Goal: Task Accomplishment & Management: Manage account settings

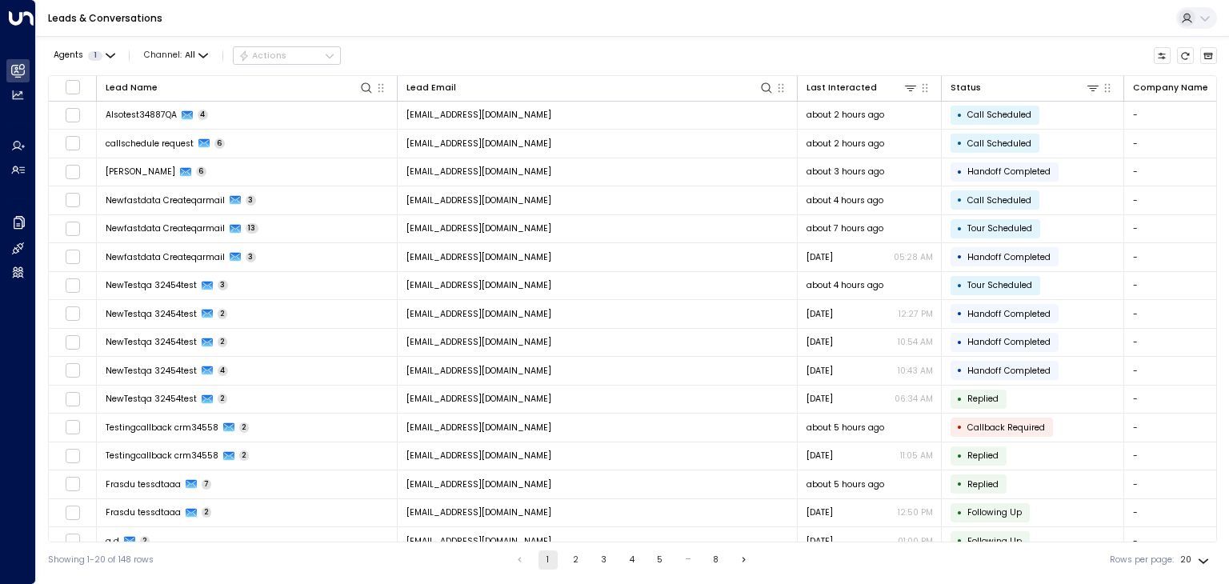
click at [534, 115] on td "[EMAIL_ADDRESS][DOMAIN_NAME]" at bounding box center [598, 116] width 400 height 28
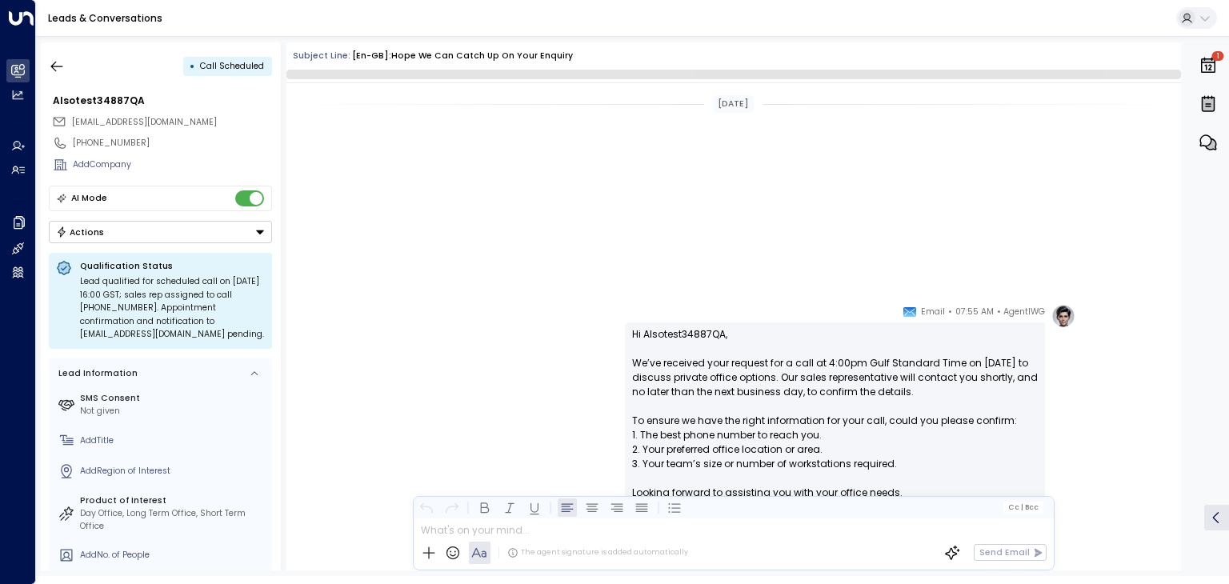
scroll to position [665, 0]
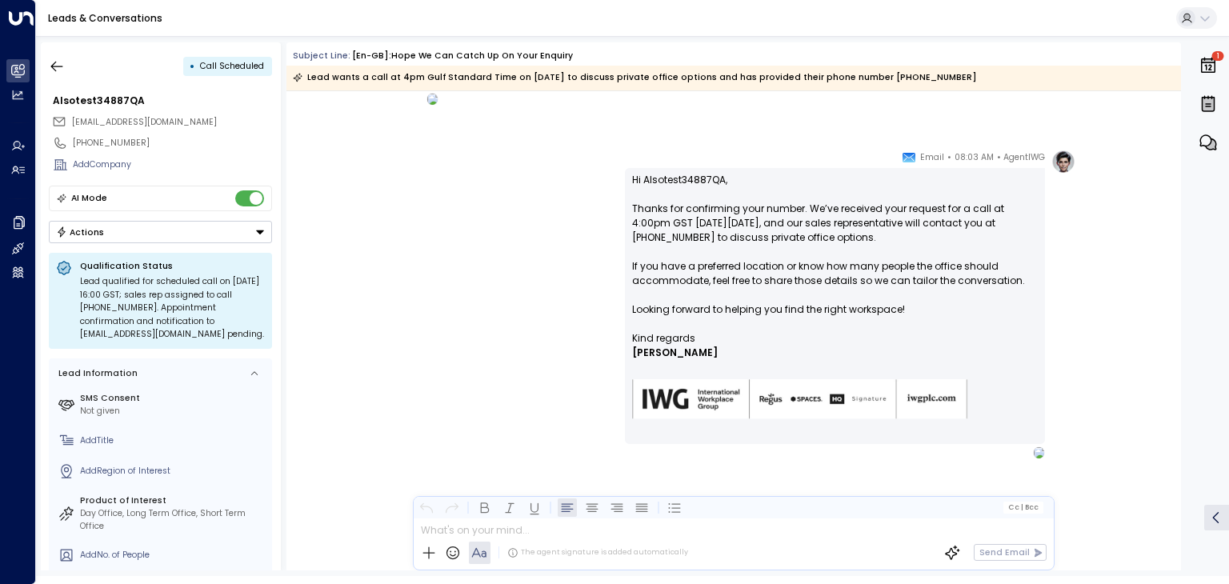
click at [213, 228] on button "Actions" at bounding box center [160, 232] width 223 height 22
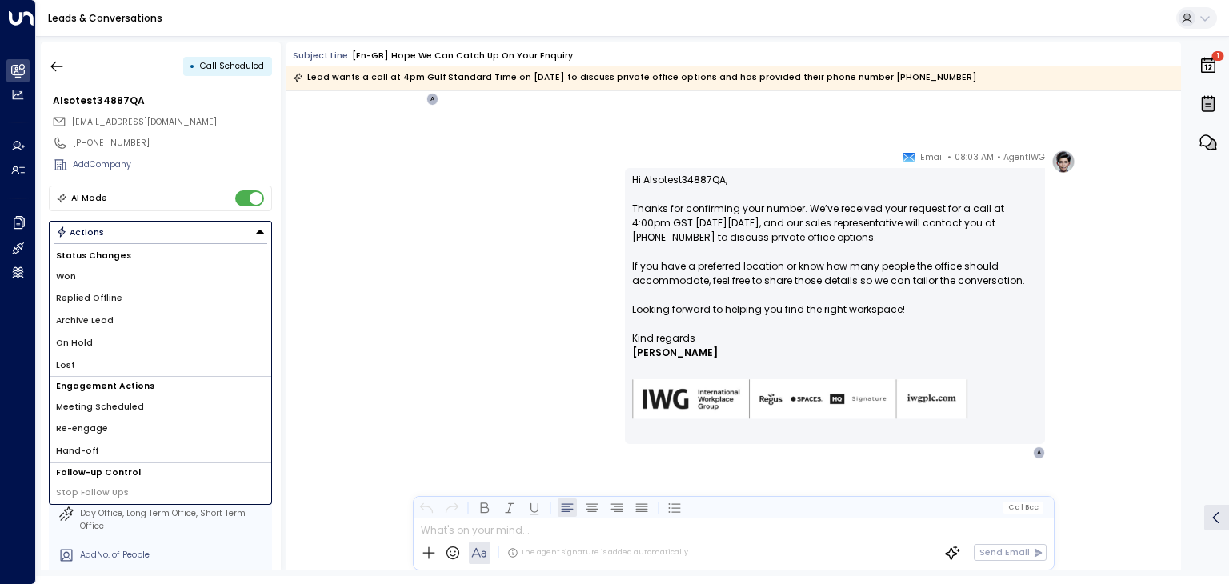
click at [115, 314] on li "Archive Lead" at bounding box center [161, 321] width 222 height 22
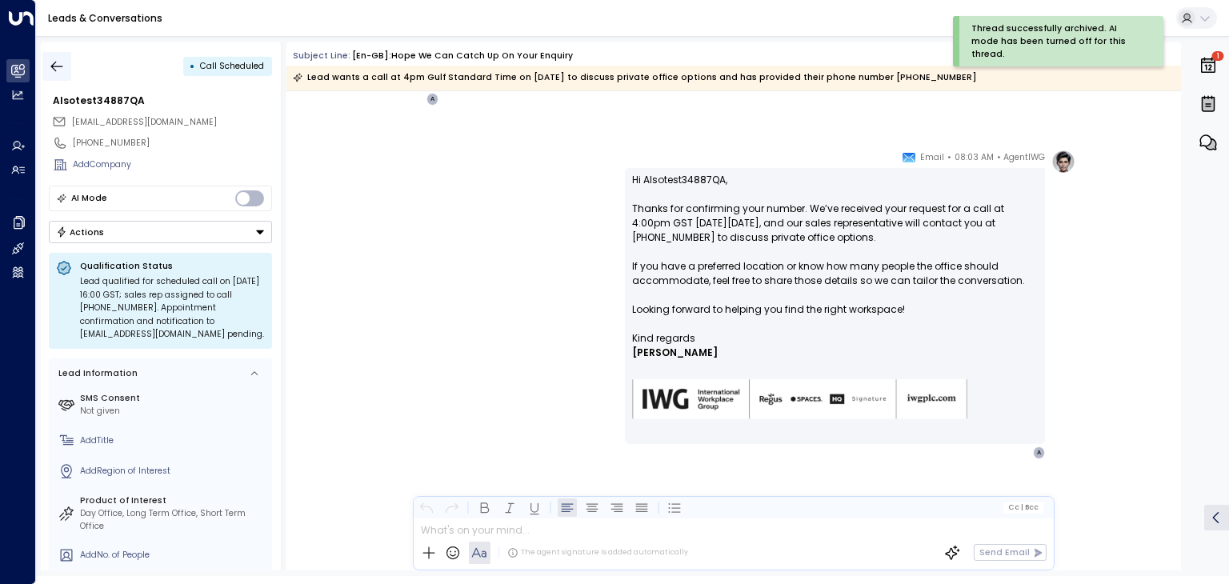
click at [59, 69] on icon "button" at bounding box center [57, 66] width 16 height 16
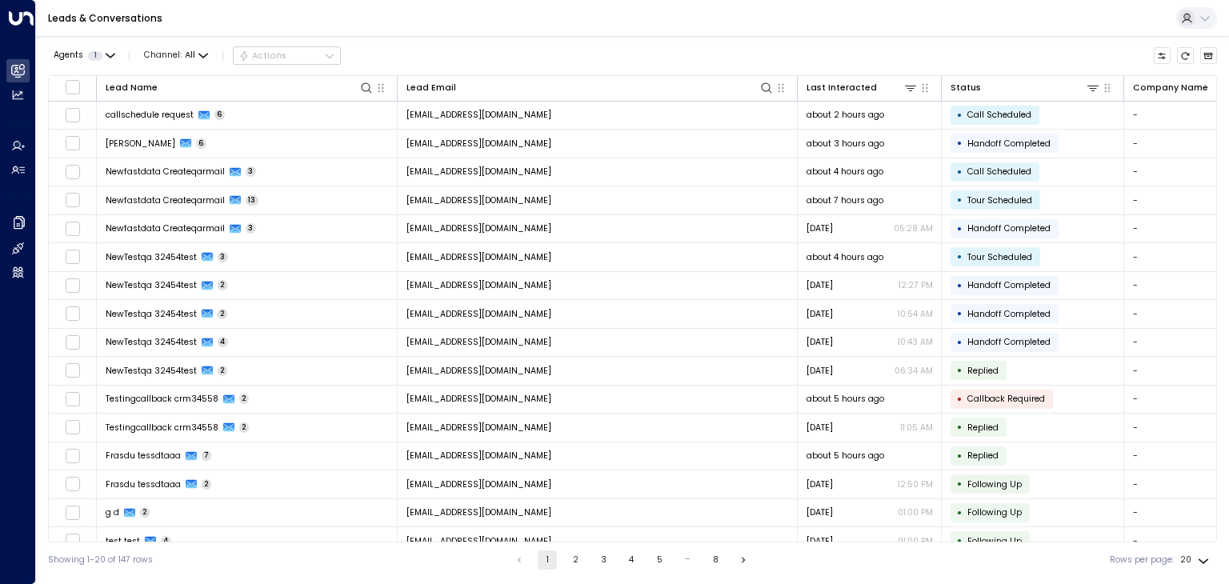
click at [669, 36] on div "Leads & Conversations" at bounding box center [632, 18] width 1193 height 37
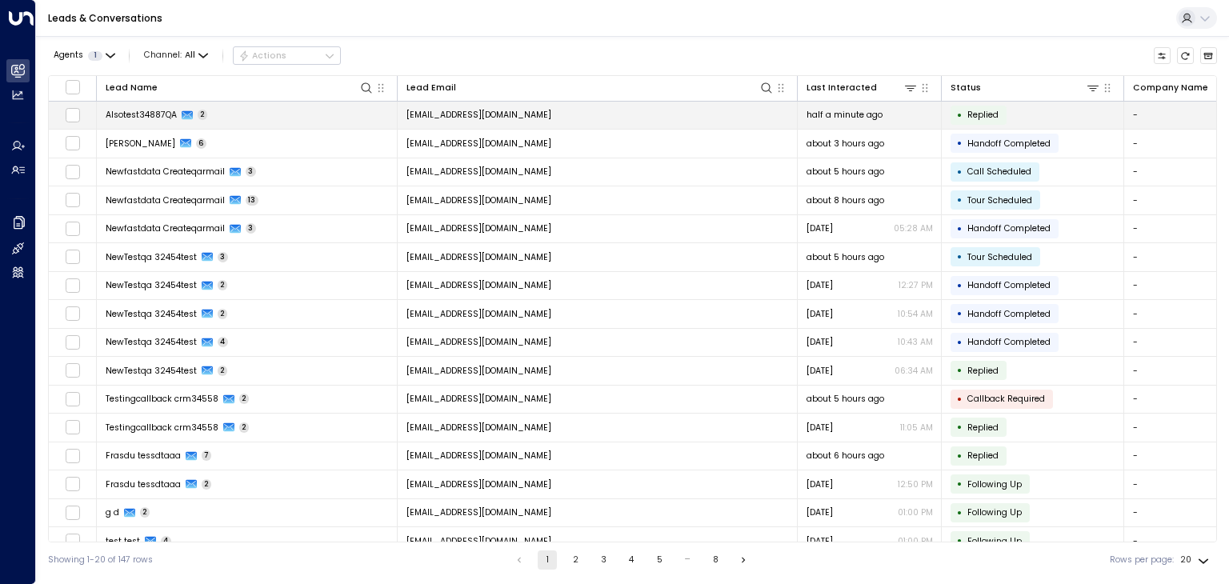
click at [558, 117] on td "[EMAIL_ADDRESS][DOMAIN_NAME]" at bounding box center [598, 116] width 400 height 28
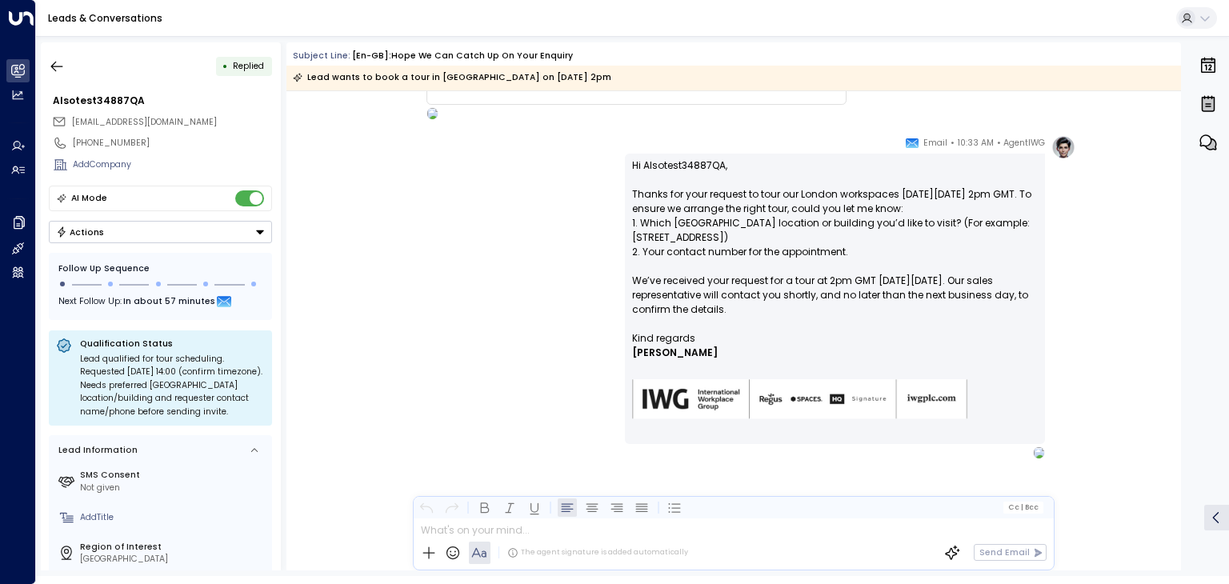
scroll to position [154, 0]
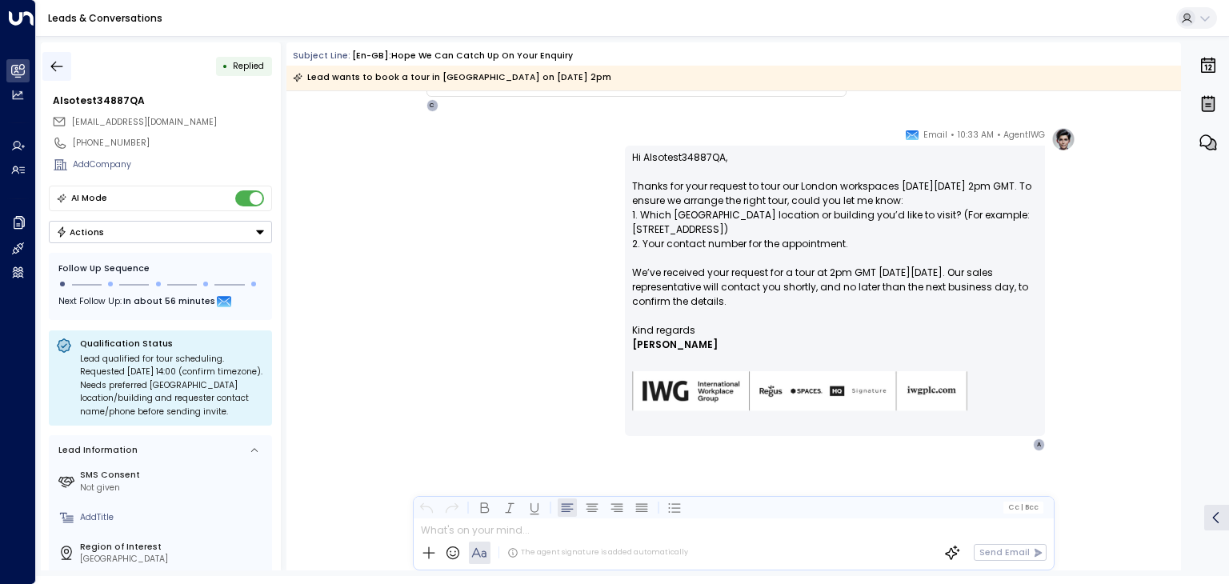
click at [62, 62] on icon "button" at bounding box center [57, 66] width 16 height 16
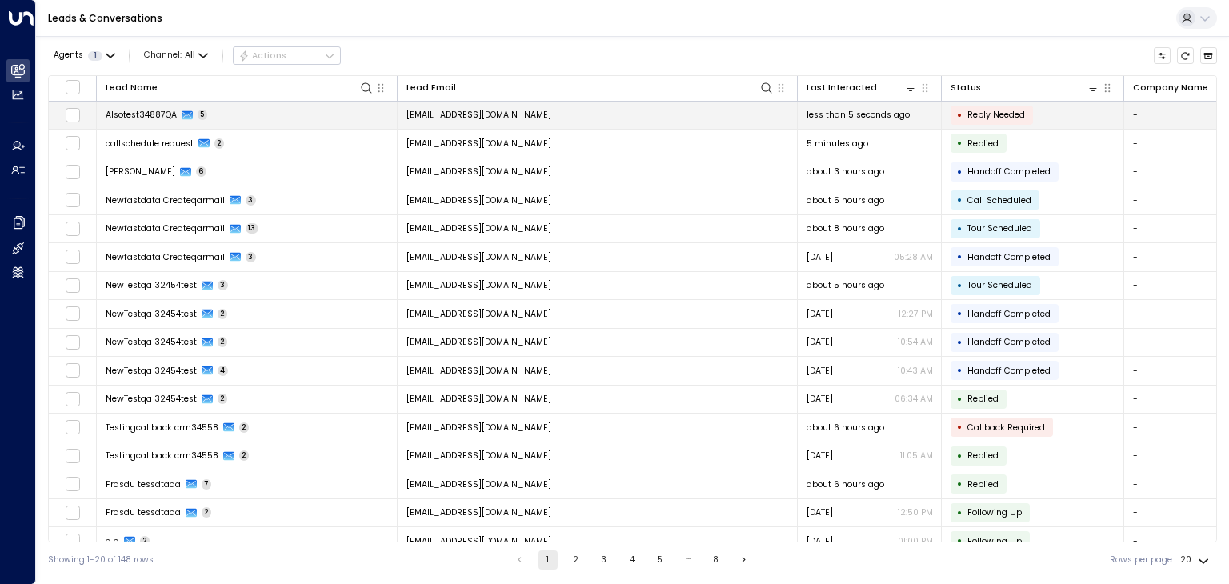
click at [440, 114] on span "[EMAIL_ADDRESS][DOMAIN_NAME]" at bounding box center [478, 115] width 145 height 12
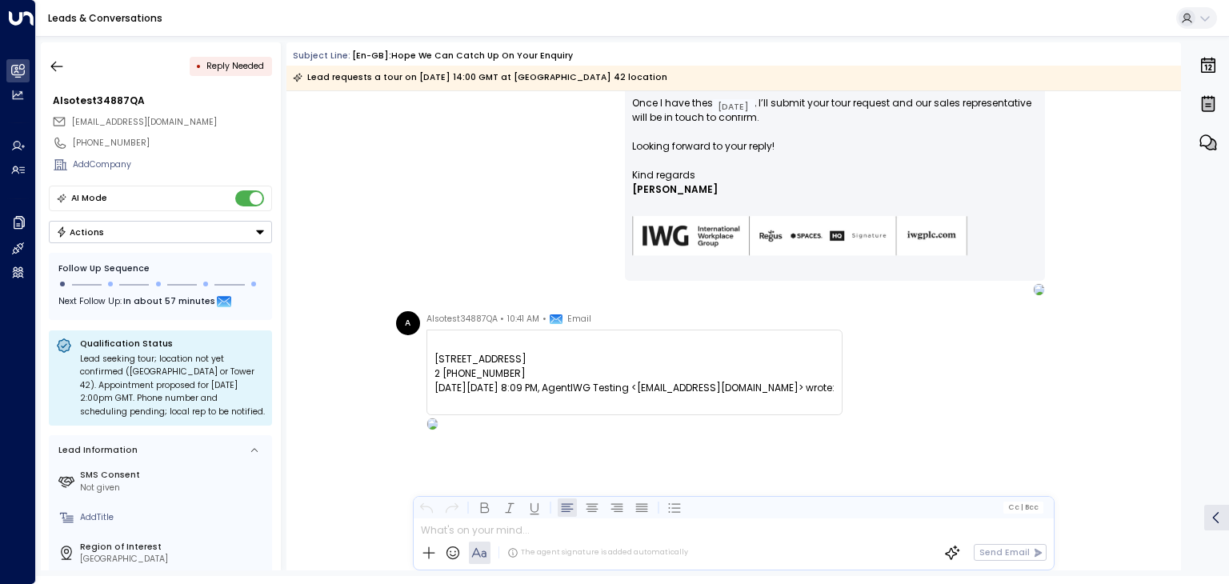
scroll to position [834, 0]
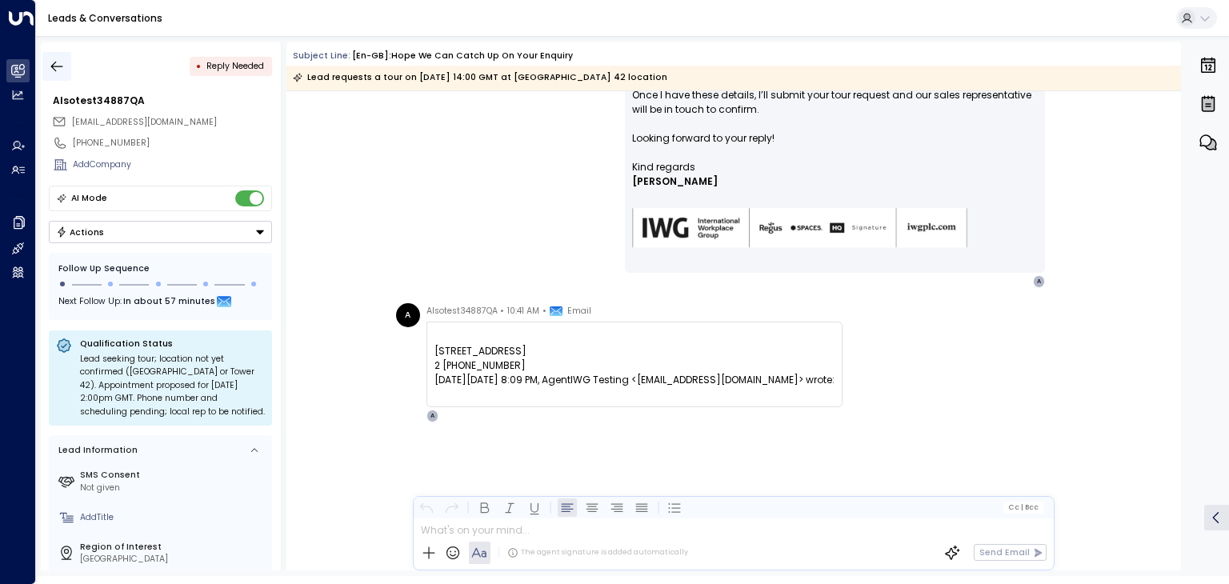
click at [59, 66] on icon "button" at bounding box center [57, 66] width 12 height 10
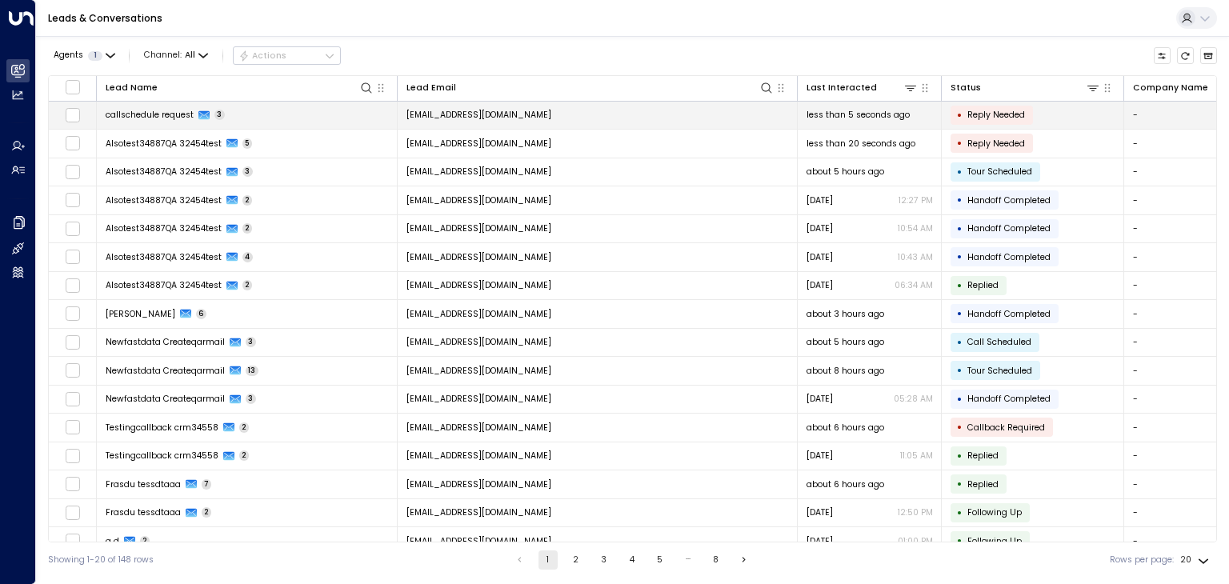
click at [445, 117] on span "[EMAIL_ADDRESS][DOMAIN_NAME]" at bounding box center [478, 115] width 145 height 12
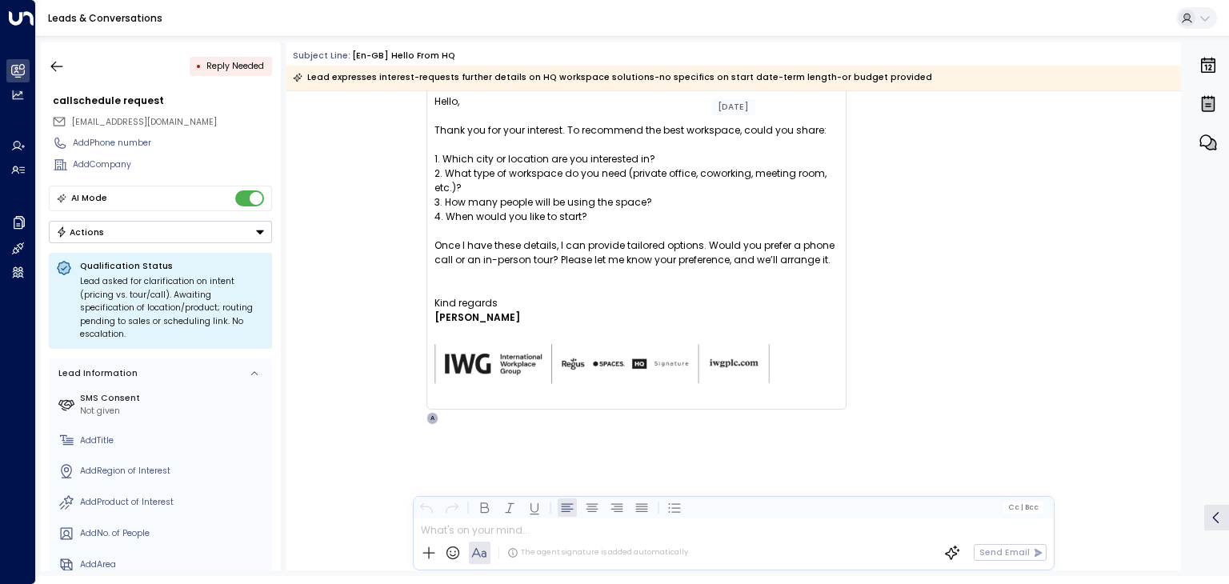
scroll to position [1655, 0]
click at [58, 66] on icon "button" at bounding box center [57, 66] width 16 height 16
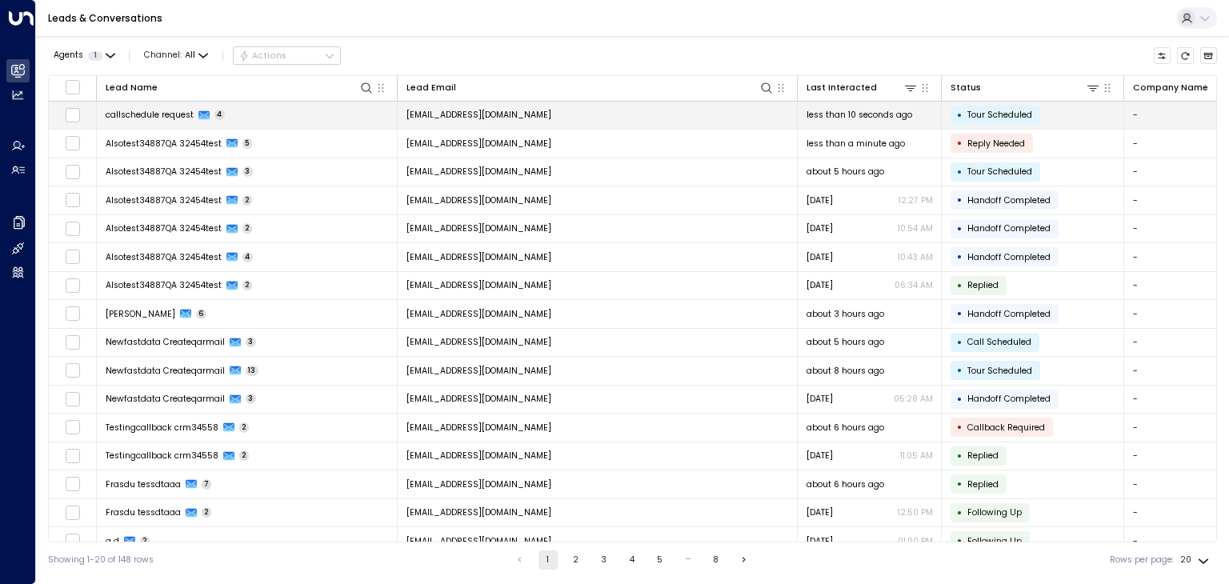
click at [549, 111] on td "[EMAIL_ADDRESS][DOMAIN_NAME]" at bounding box center [598, 116] width 400 height 28
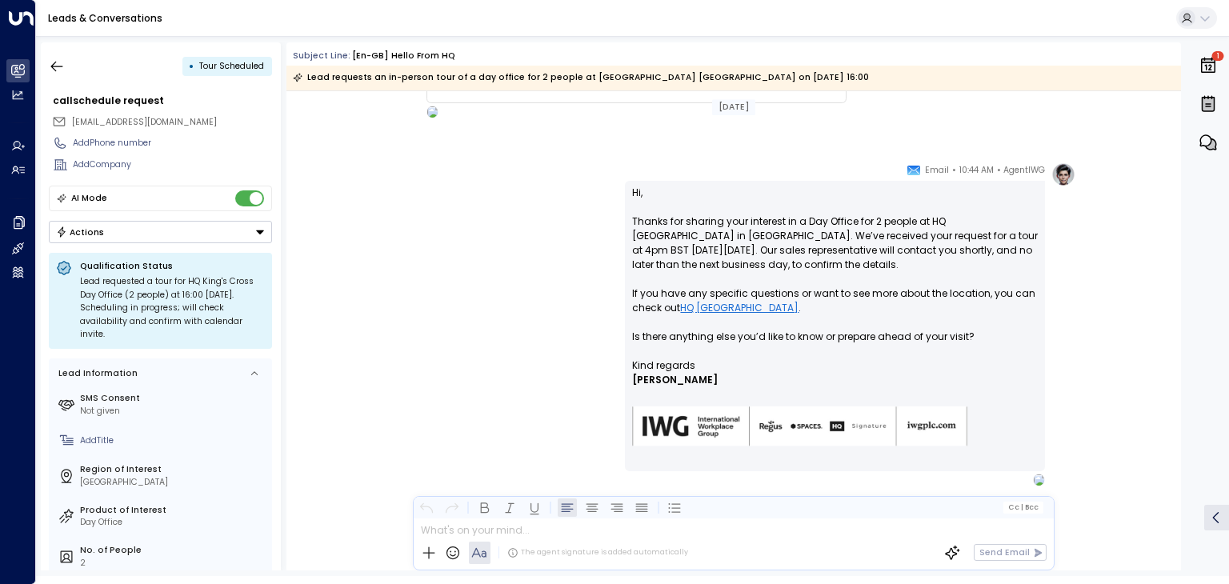
scroll to position [1834, 0]
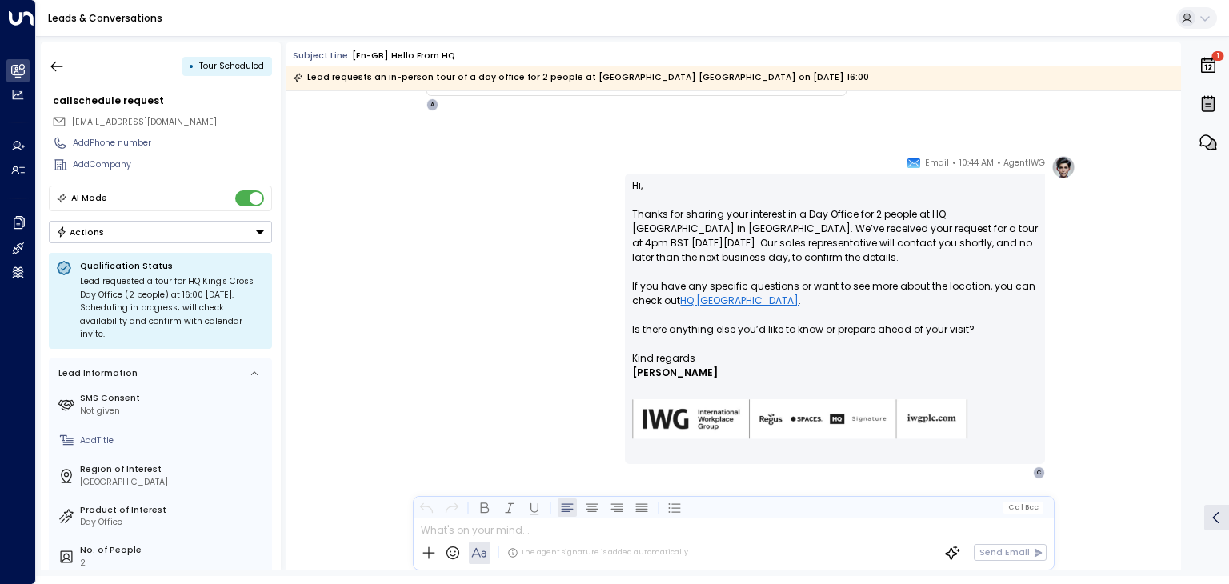
drag, startPoint x: 60, startPoint y: 64, endPoint x: 72, endPoint y: 1, distance: 64.3
click at [60, 64] on icon "button" at bounding box center [57, 66] width 16 height 16
